Goal: Information Seeking & Learning: Learn about a topic

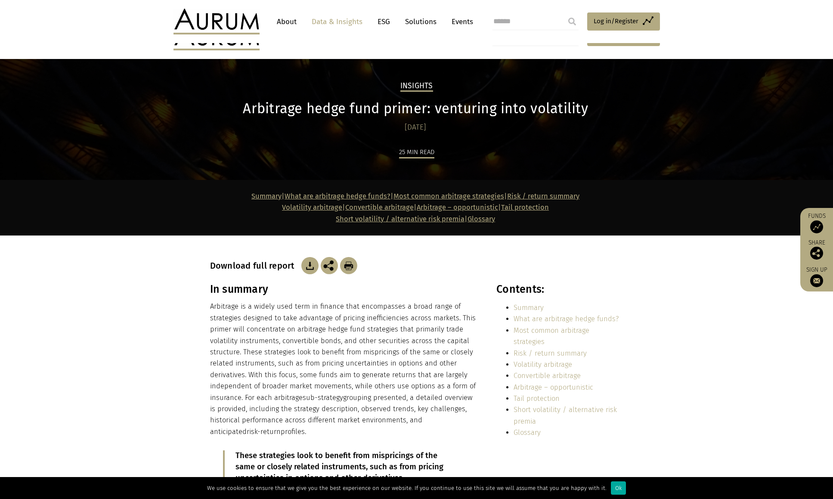
scroll to position [2286, 0]
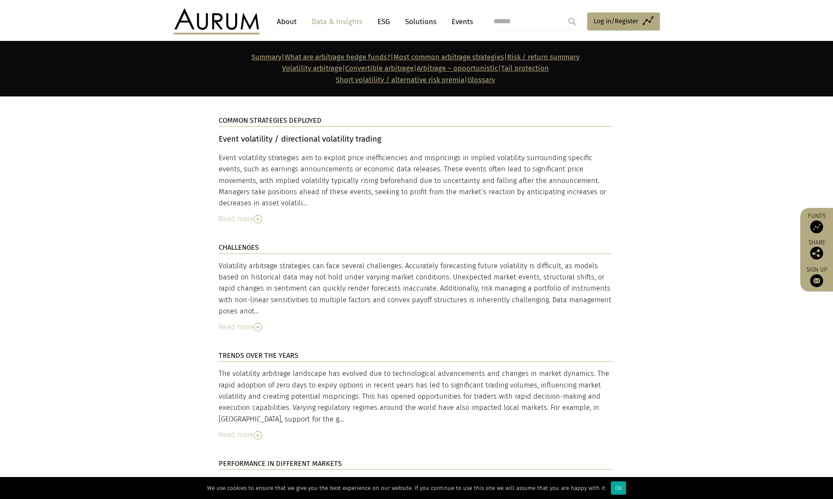
drag, startPoint x: 249, startPoint y: 362, endPoint x: 252, endPoint y: 383, distance: 20.4
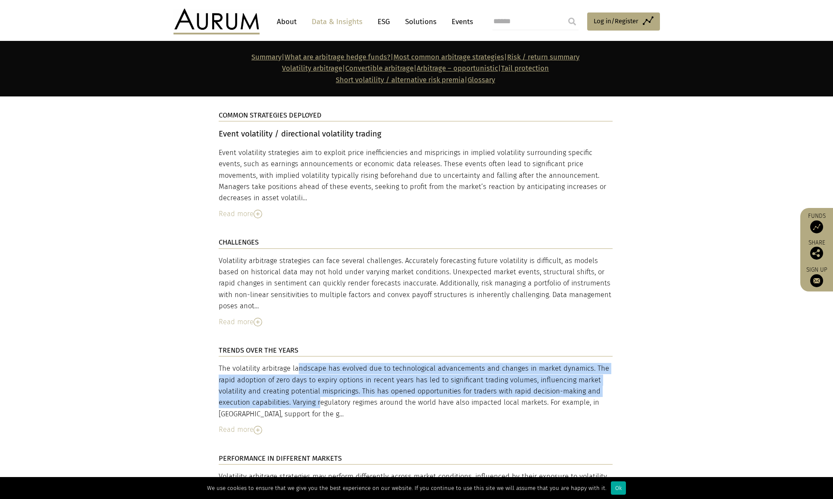
drag, startPoint x: 280, startPoint y: 371, endPoint x: 257, endPoint y: 342, distance: 36.5
click at [257, 363] on div "The volatility arbitrage landscape has evolved due to technological advancement…" at bounding box center [416, 391] width 394 height 57
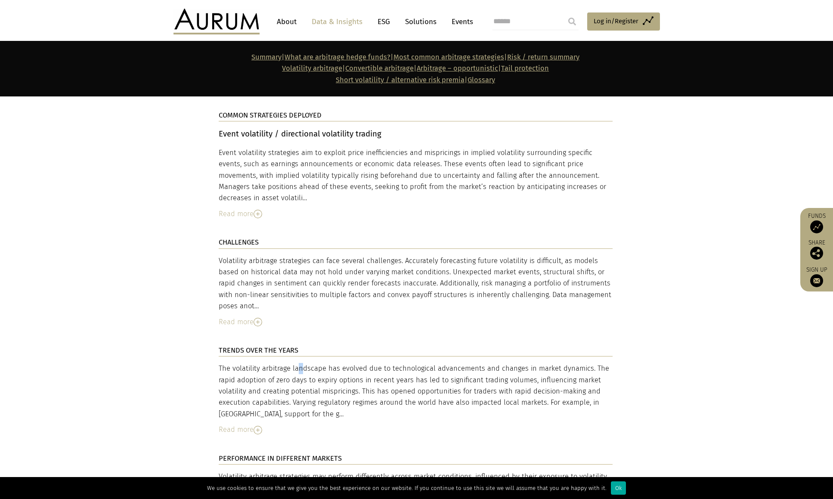
click at [257, 363] on div "The volatility arbitrage landscape has evolved due to technological advancement…" at bounding box center [416, 391] width 394 height 57
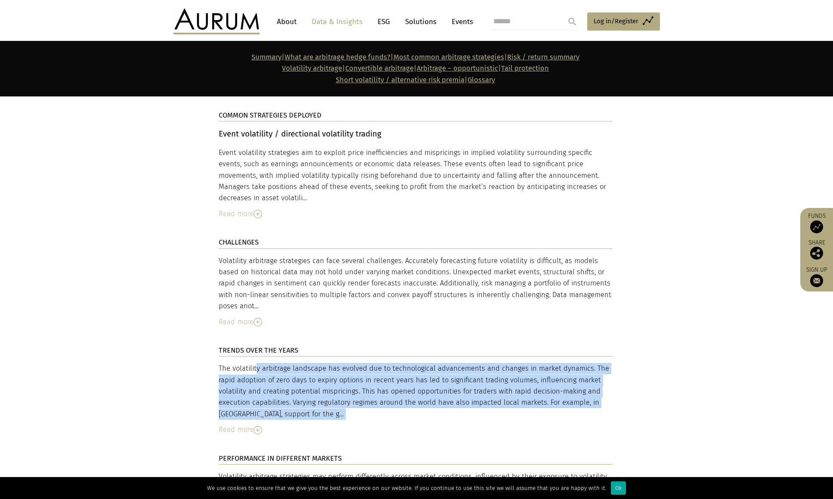
click at [257, 363] on div "The volatility arbitrage landscape has evolved due to technological advancement…" at bounding box center [416, 391] width 394 height 57
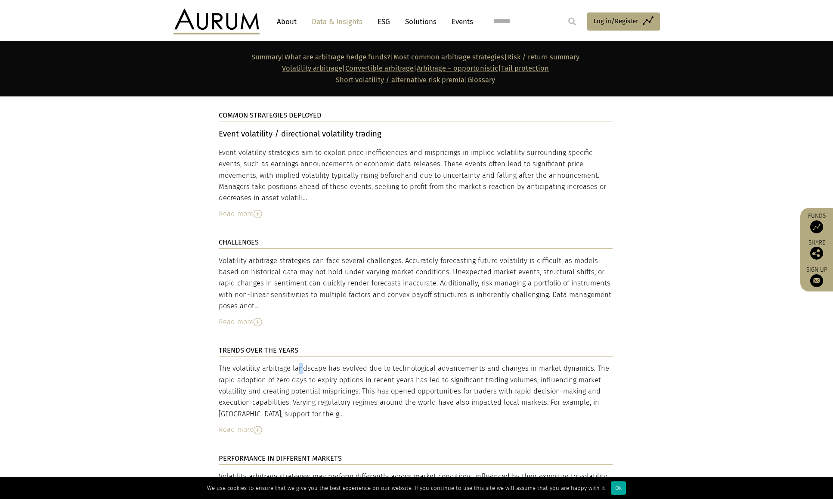
click at [257, 363] on div "The volatility arbitrage landscape has evolved due to technological advancement…" at bounding box center [416, 391] width 394 height 57
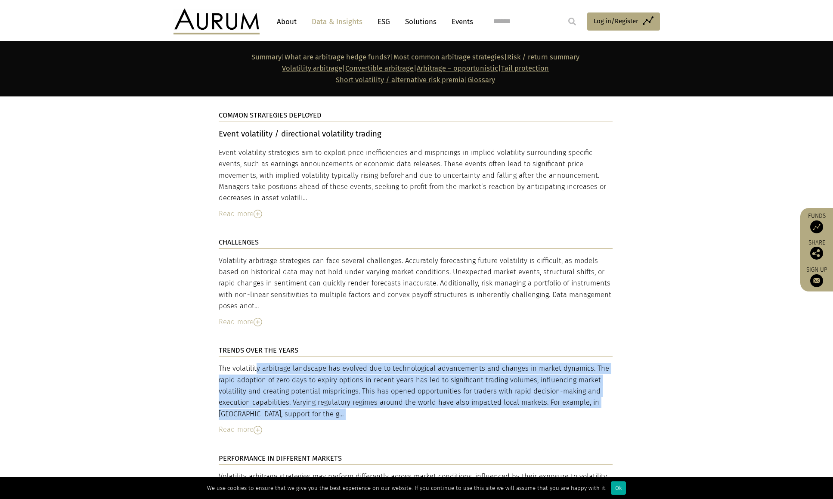
click at [257, 363] on div "The volatility arbitrage landscape has evolved due to technological advancement…" at bounding box center [416, 391] width 394 height 57
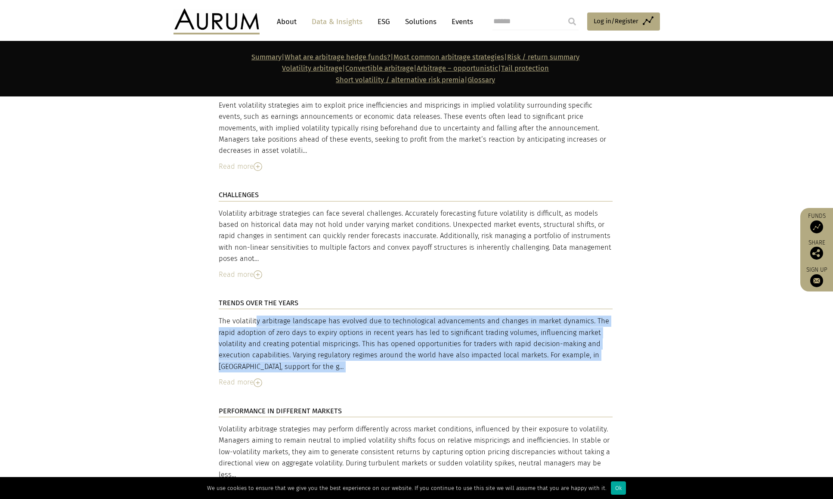
scroll to position [2501, 0]
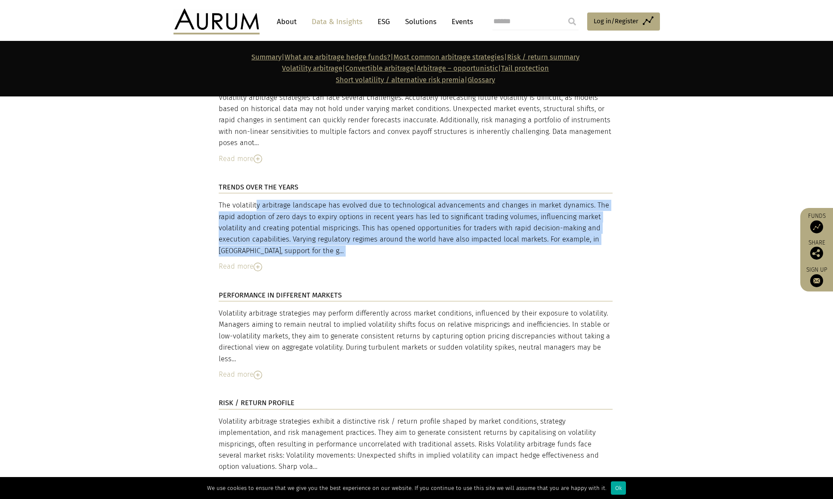
drag, startPoint x: 257, startPoint y: 342, endPoint x: 265, endPoint y: 401, distance: 59.4
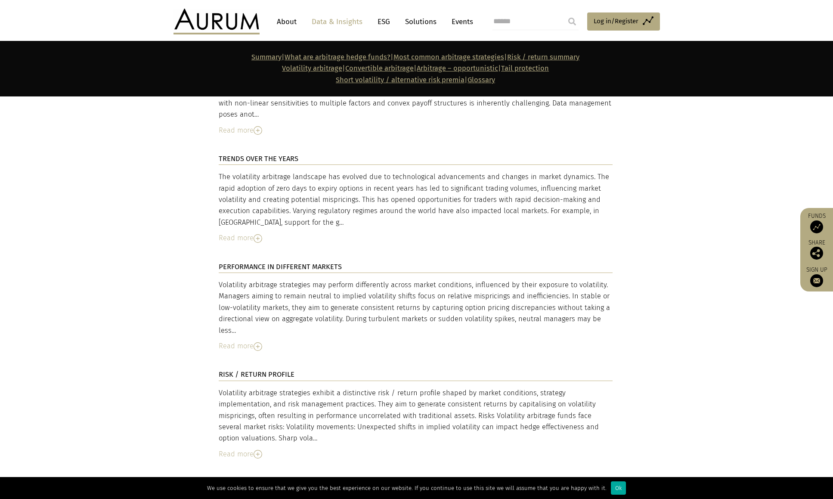
click at [276, 340] on div "Read more" at bounding box center [416, 345] width 394 height 11
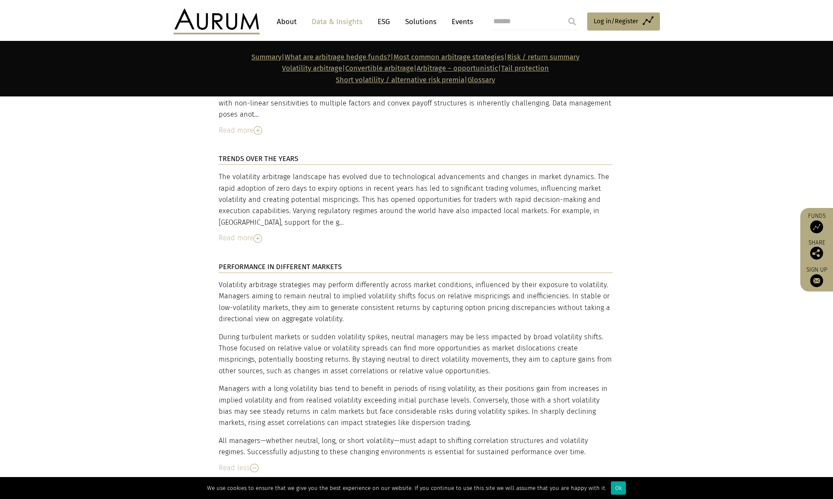
click at [370, 145] on div "TRENDS OVER THE YEARS The volatility arbitrage landscape has evolved due to tec…" at bounding box center [415, 199] width 411 height 108
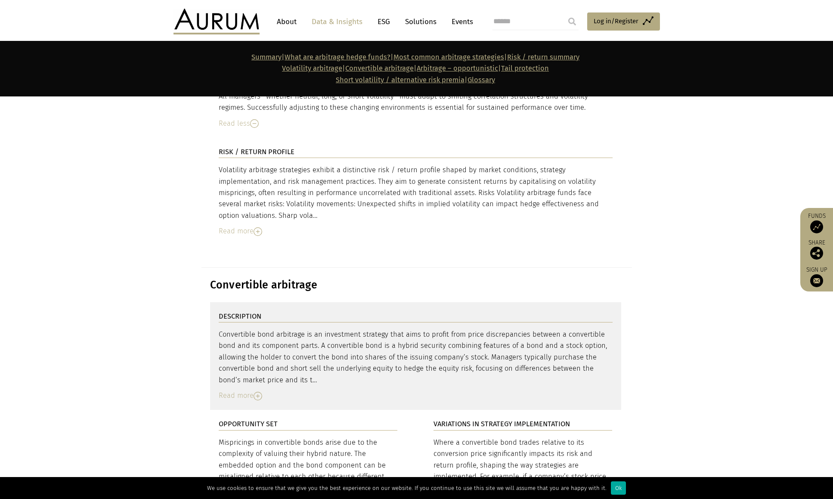
scroll to position [3017, 0]
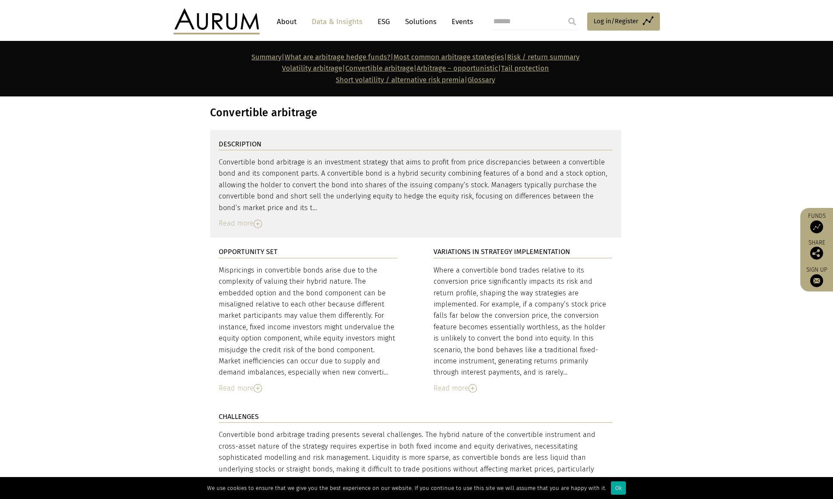
click at [104, 83] on section "Summary | What are arbitrage hedge funds? | Most common arbitrage strategies | …" at bounding box center [416, 69] width 833 height 56
click at [124, 185] on section "DESCRIPTION Convertible bond arbitrage is an investment strategy that aims to p…" at bounding box center [416, 184] width 833 height 108
